Goal: Task Accomplishment & Management: Manage account settings

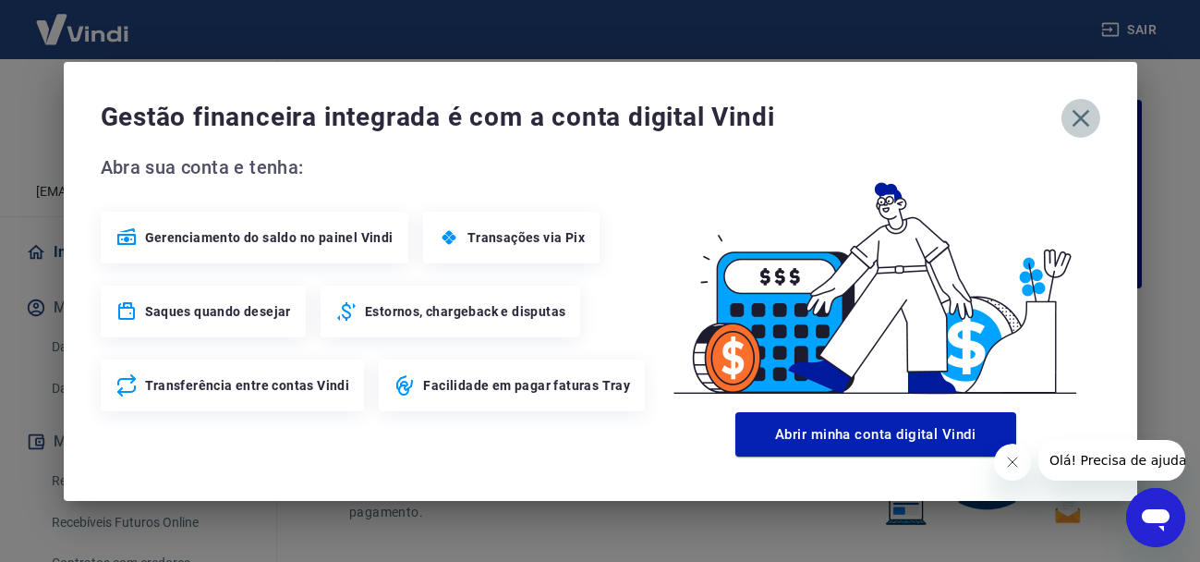
click at [1083, 113] on icon "button" at bounding box center [1081, 118] width 30 height 30
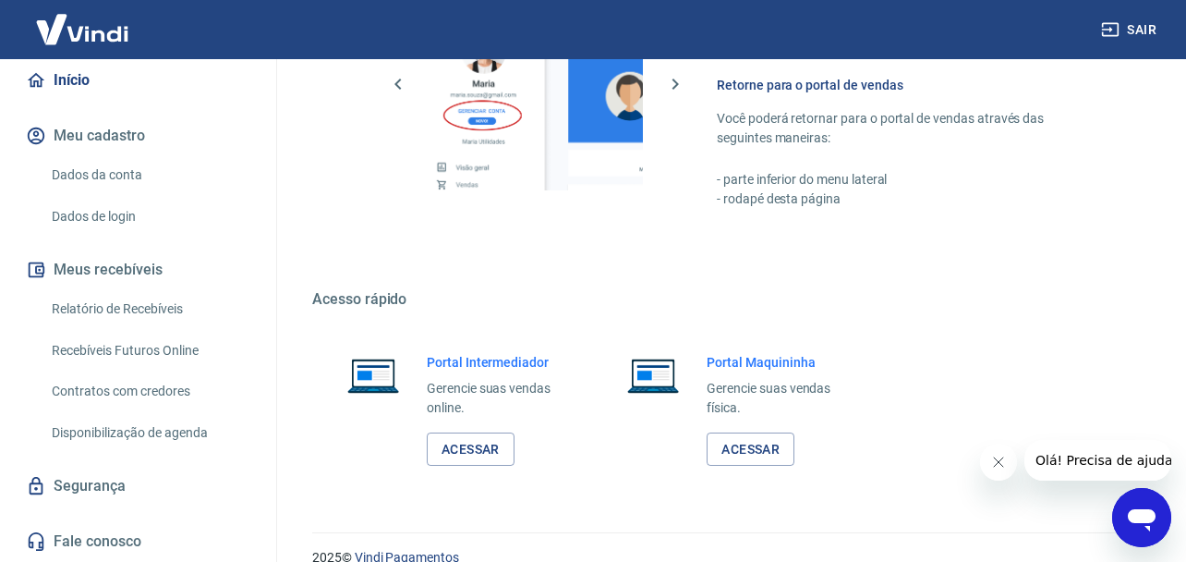
scroll to position [1146, 0]
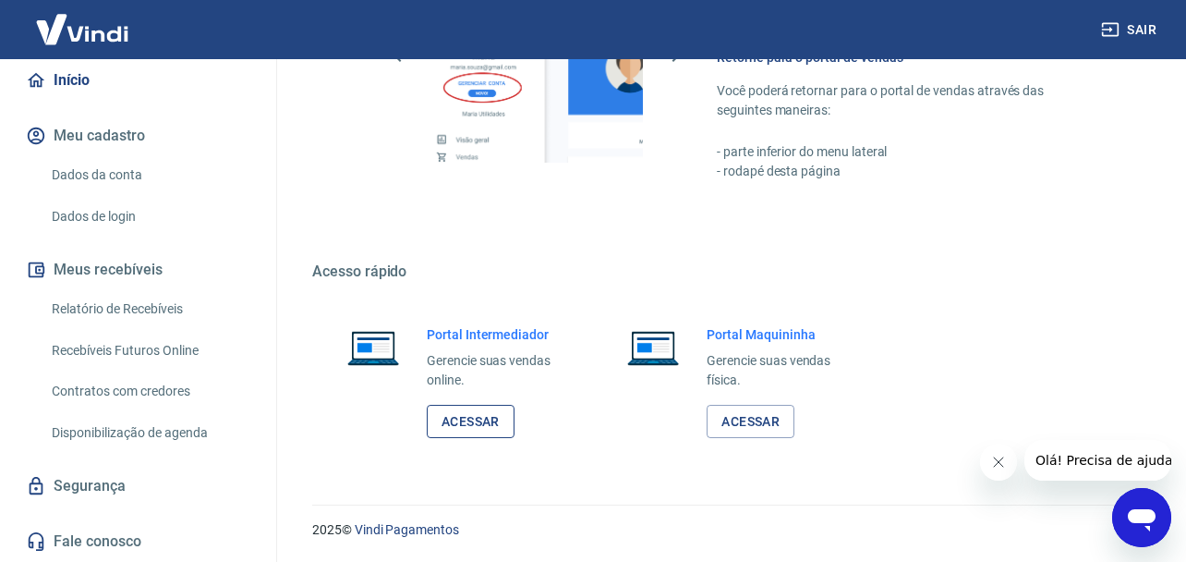
click at [474, 432] on link "Acessar" at bounding box center [471, 422] width 88 height 34
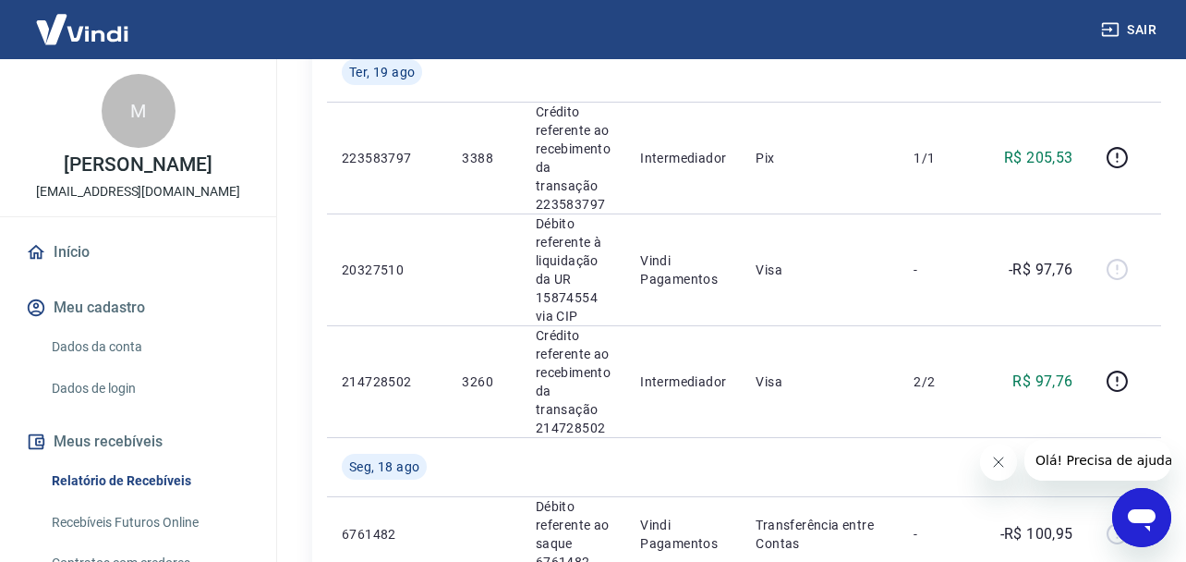
scroll to position [832, 0]
